Goal: Information Seeking & Learning: Learn about a topic

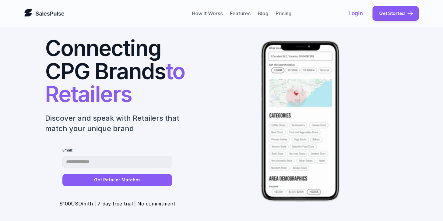
click at [86, 57] on h1 "Connecting CPG Brands to Retailers" at bounding box center [117, 71] width 145 height 69
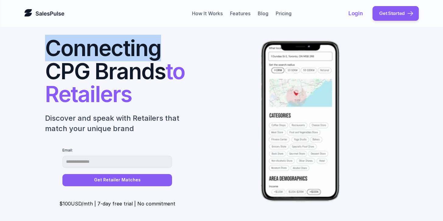
click at [86, 57] on h1 "Connecting CPG Brands to Retailers" at bounding box center [117, 71] width 145 height 69
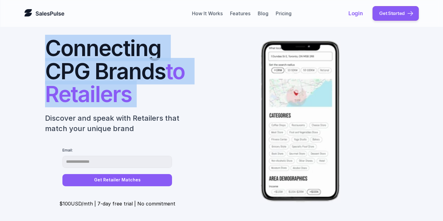
click at [86, 57] on h1 "Connecting CPG Brands to Retailers" at bounding box center [117, 71] width 145 height 69
click at [163, 92] on h1 "Connecting CPG Brands to Retailers" at bounding box center [117, 71] width 145 height 69
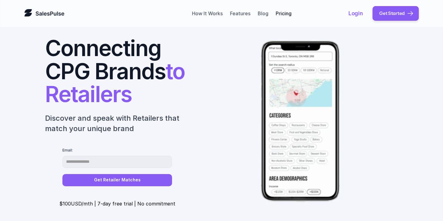
click at [284, 14] on link "Pricing" at bounding box center [284, 13] width 16 height 6
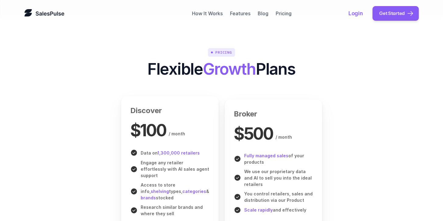
scroll to position [1530, 0]
click at [218, 13] on link "How It Works" at bounding box center [207, 13] width 31 height 6
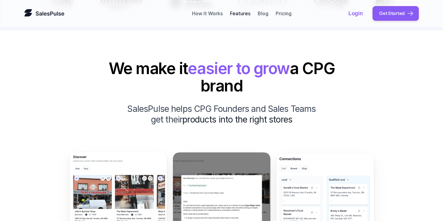
click at [240, 16] on link "Features" at bounding box center [240, 13] width 20 height 6
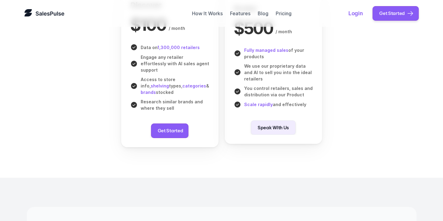
scroll to position [1636, 0]
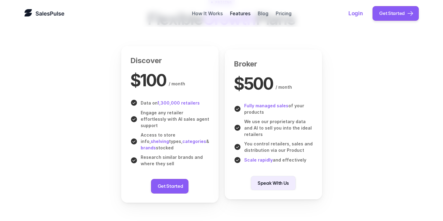
click at [245, 16] on link "Features" at bounding box center [240, 13] width 20 height 6
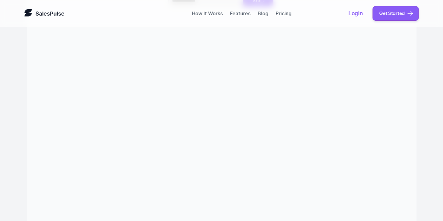
scroll to position [1905, 0]
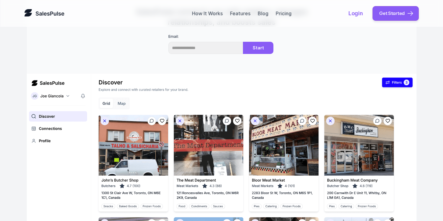
click at [62, 73] on img at bounding box center [222, 184] width 390 height 244
click at [61, 91] on img at bounding box center [222, 184] width 390 height 244
click at [61, 102] on img at bounding box center [222, 184] width 390 height 244
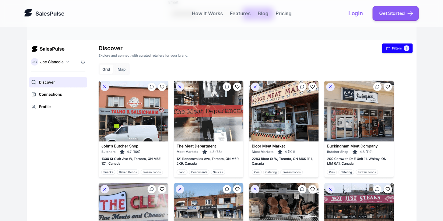
scroll to position [2036, 0]
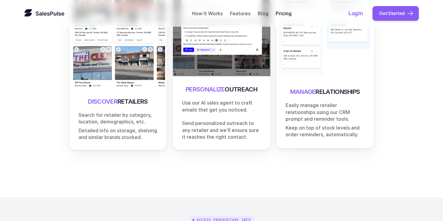
click at [279, 16] on link "Pricing" at bounding box center [284, 13] width 16 height 6
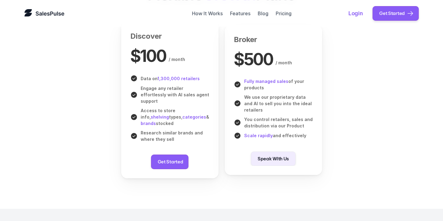
scroll to position [1589, 0]
